Goal: Task Accomplishment & Management: Complete application form

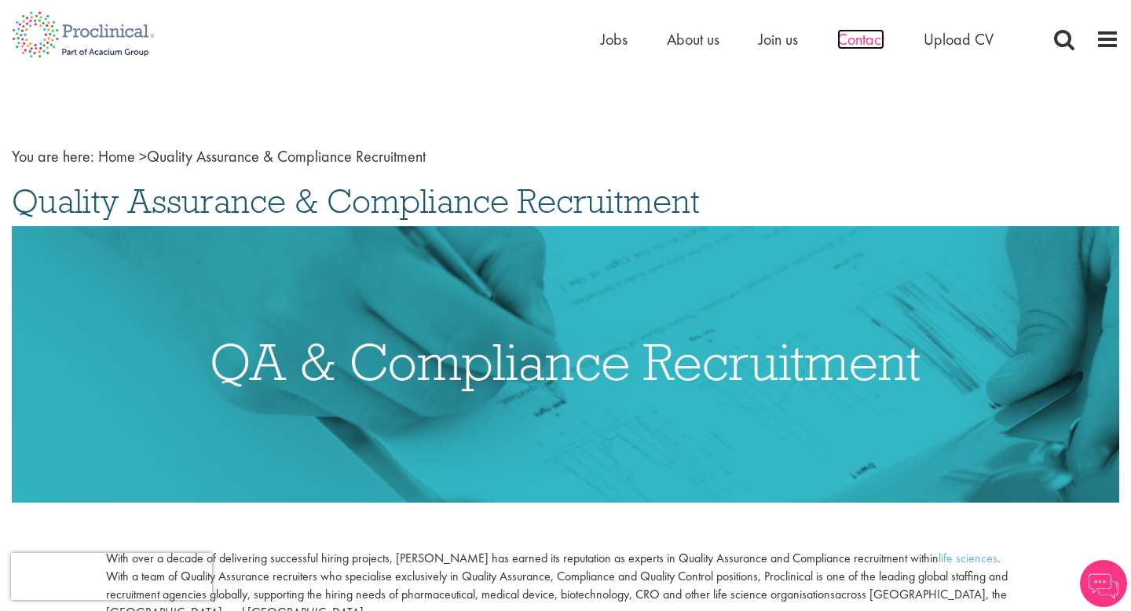
click at [859, 40] on span "Contact" at bounding box center [860, 39] width 47 height 20
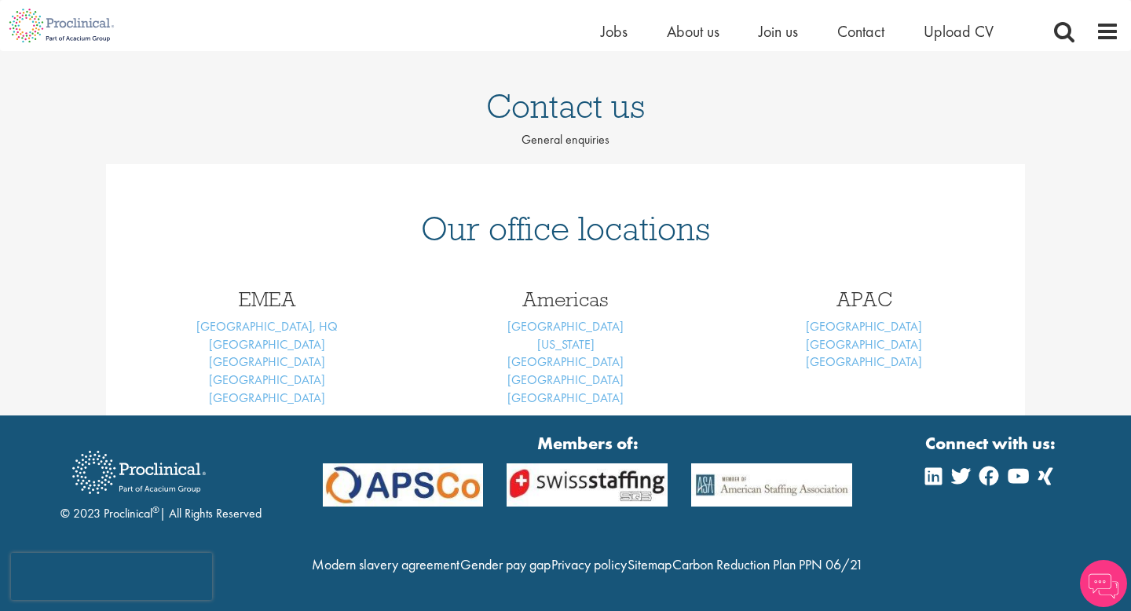
scroll to position [162, 0]
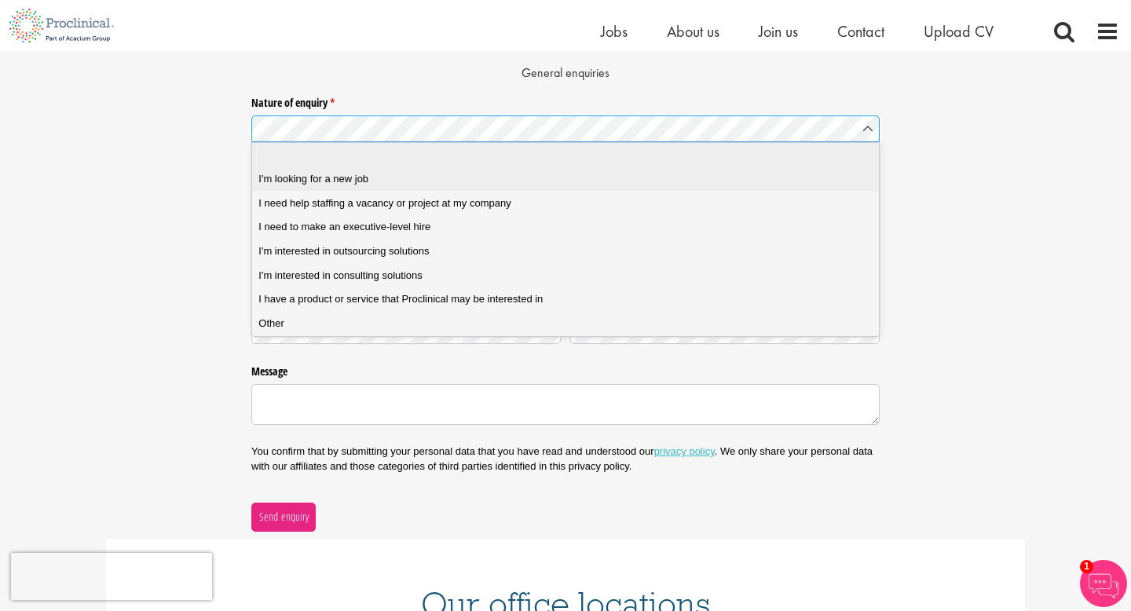
click at [415, 178] on div "I'm looking for a new job" at bounding box center [564, 179] width 613 height 14
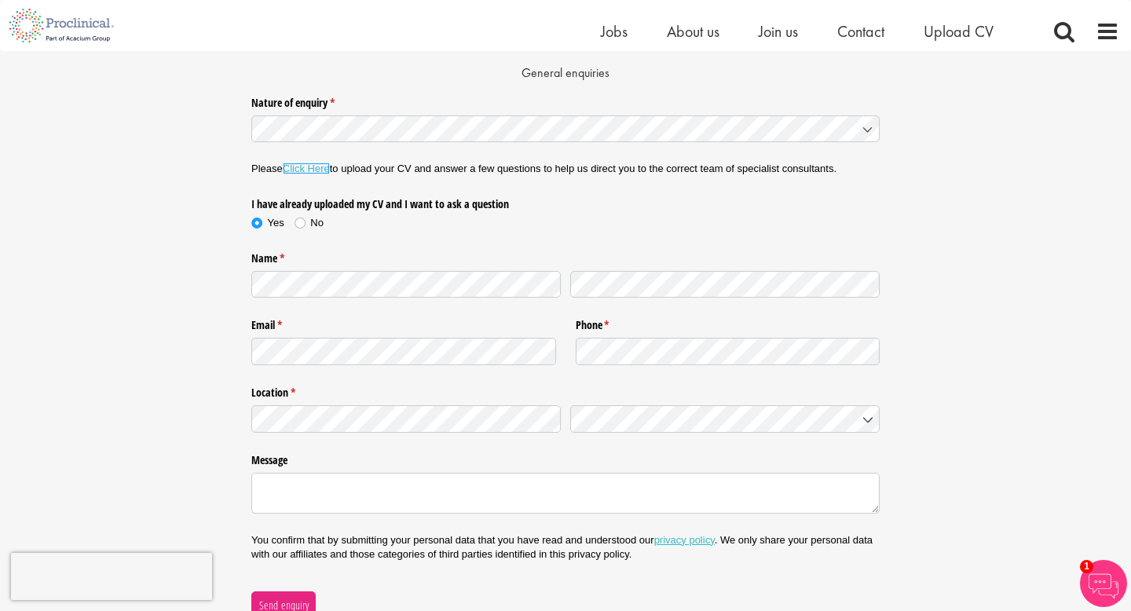
click at [311, 170] on link "Click Here" at bounding box center [306, 169] width 47 height 12
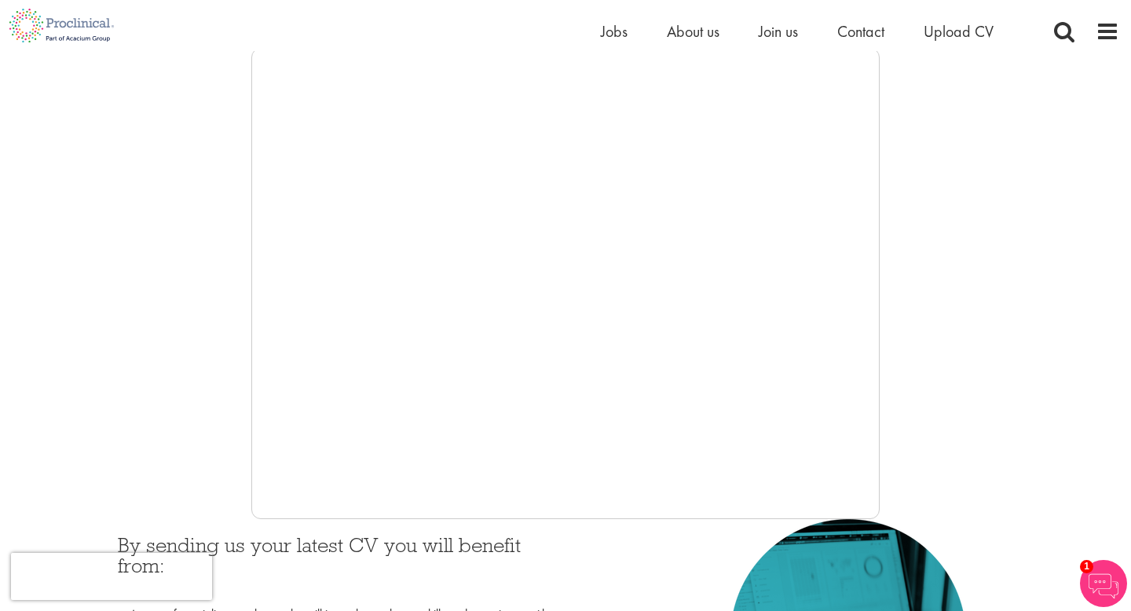
scroll to position [278, 0]
